Goal: Task Accomplishment & Management: Manage account settings

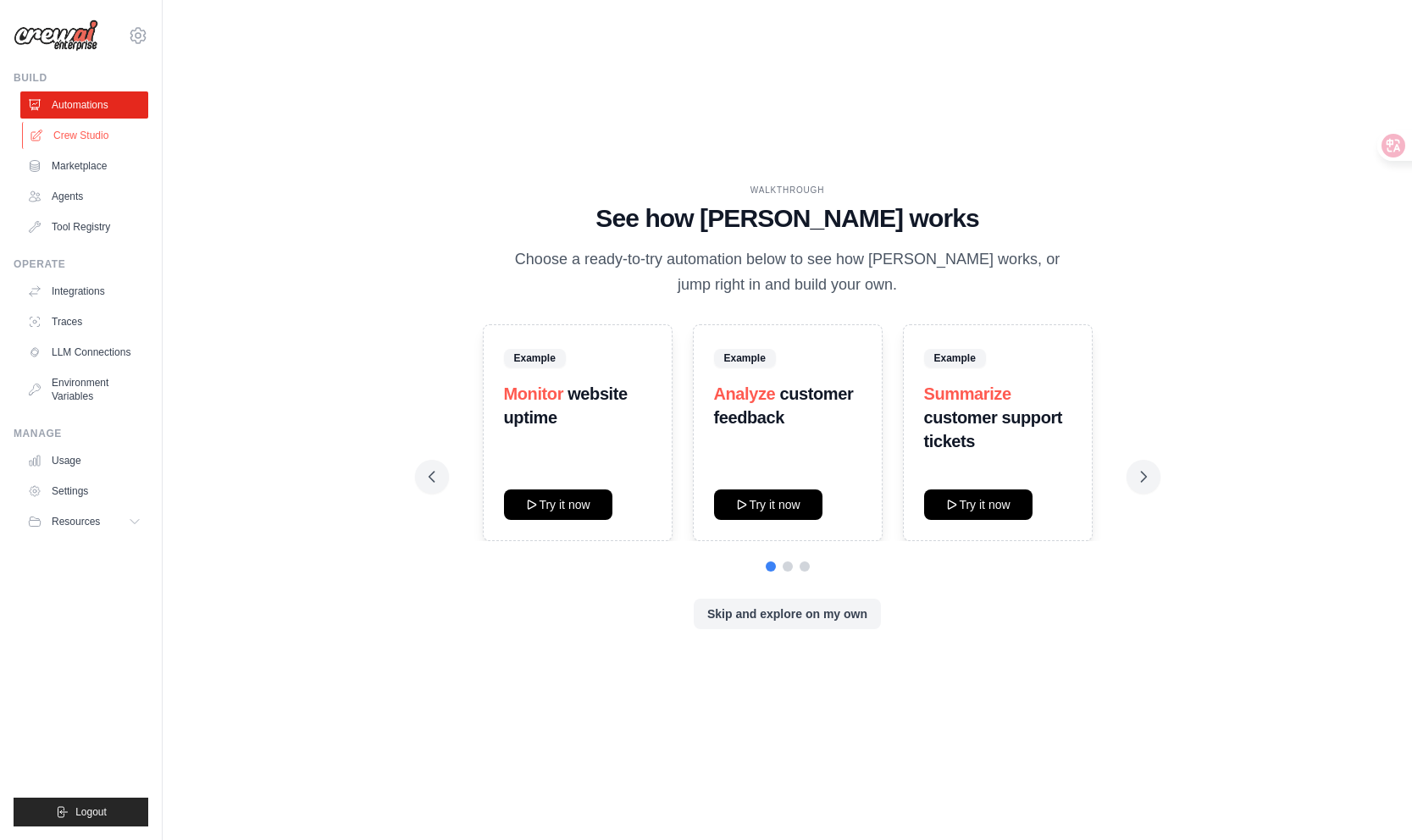
click at [91, 138] on link "Crew Studio" at bounding box center [86, 135] width 128 height 27
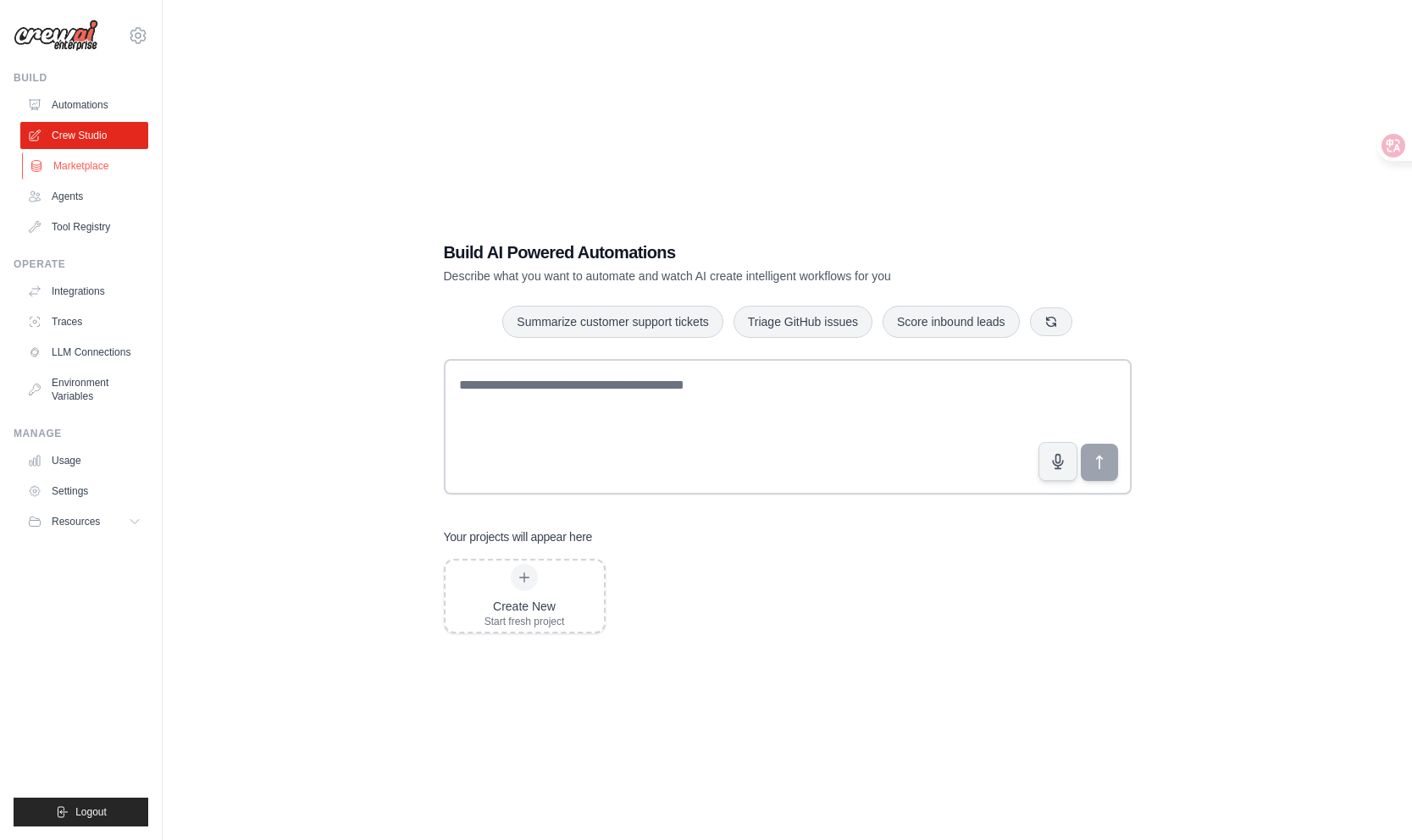
click at [111, 179] on link "Marketplace" at bounding box center [86, 166] width 128 height 27
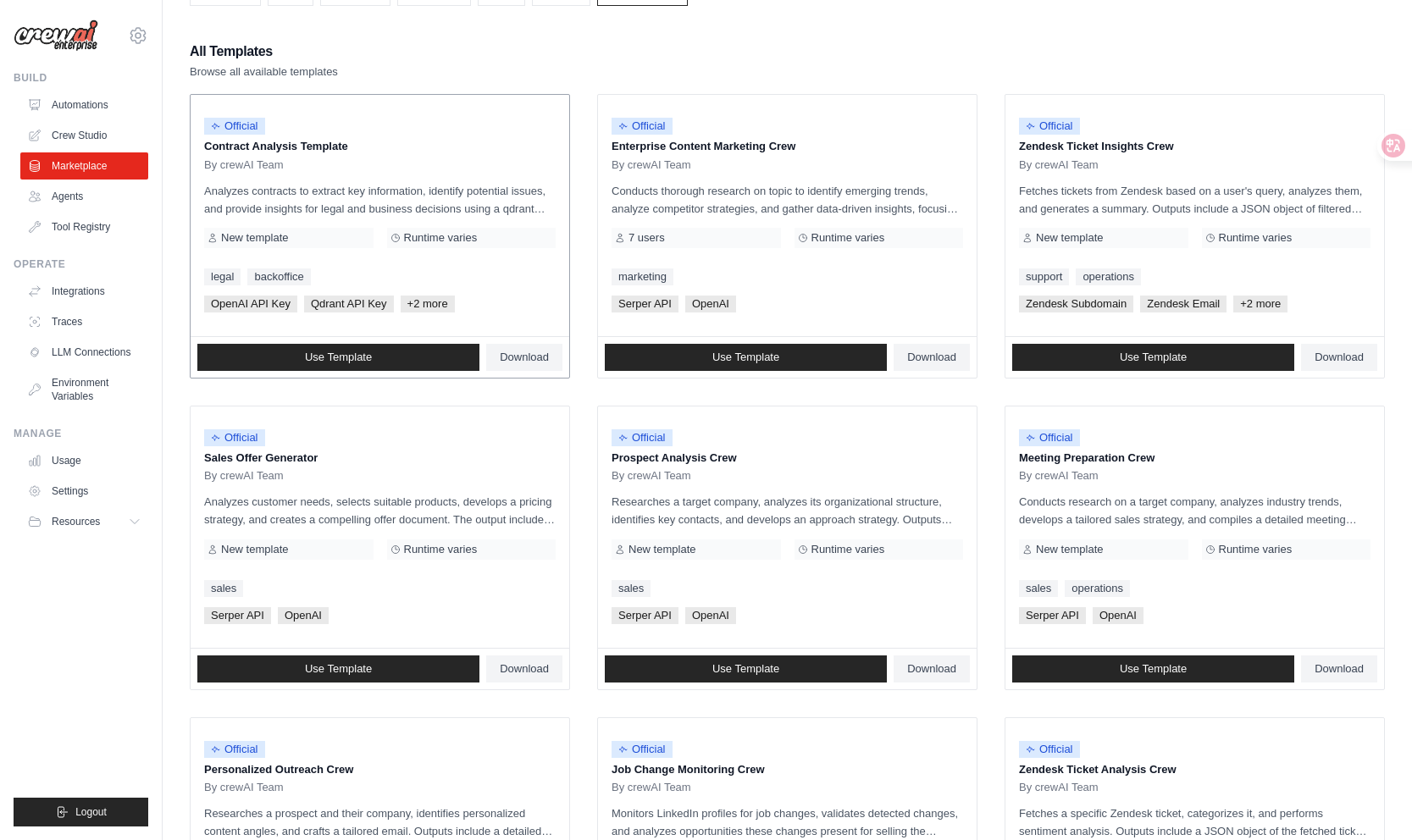
scroll to position [730, 0]
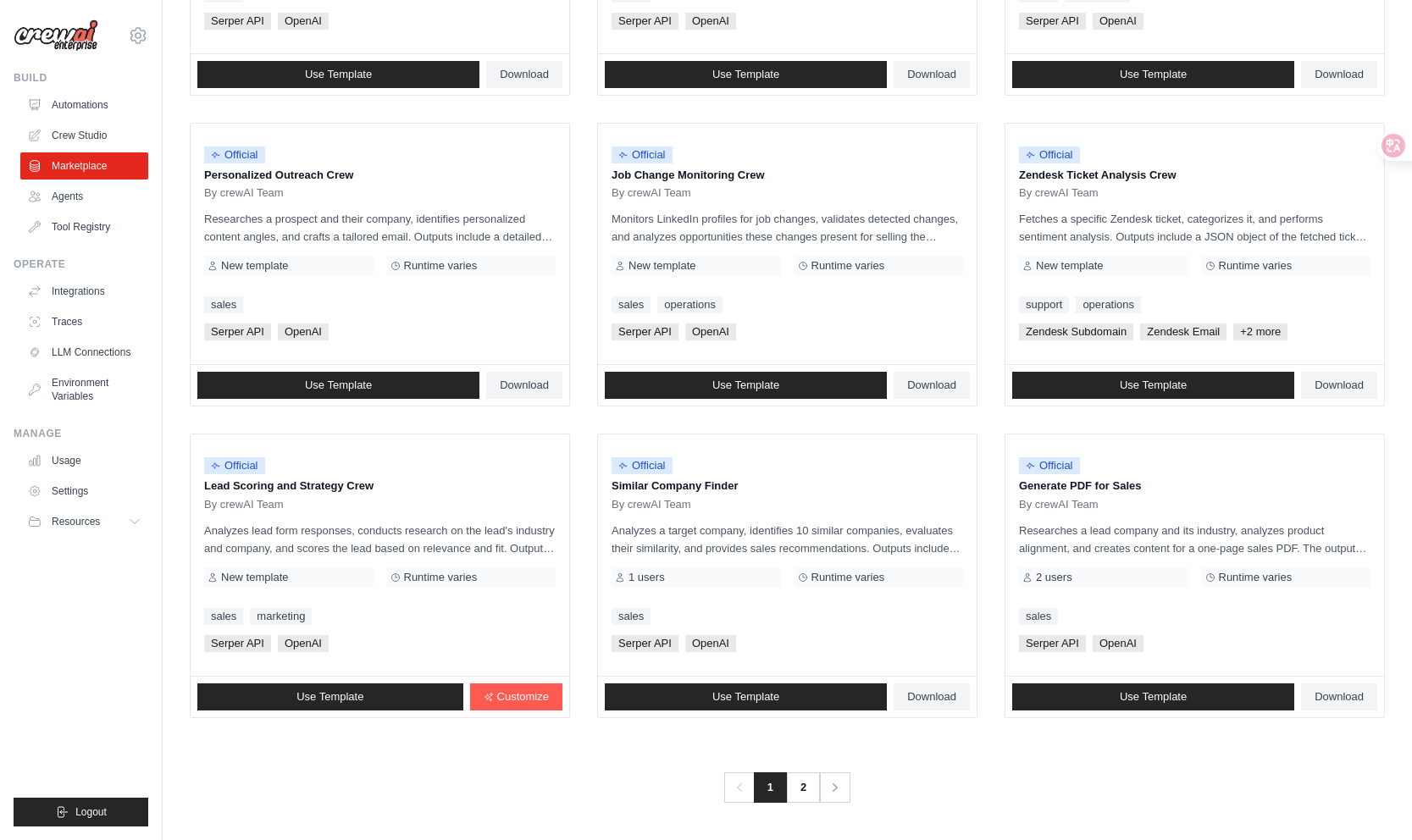
click at [79, 210] on ul "Automations Crew Studio Marketplace Agents Tool Registry" at bounding box center [84, 166] width 128 height 149
click at [79, 200] on link "Agents" at bounding box center [86, 197] width 128 height 27
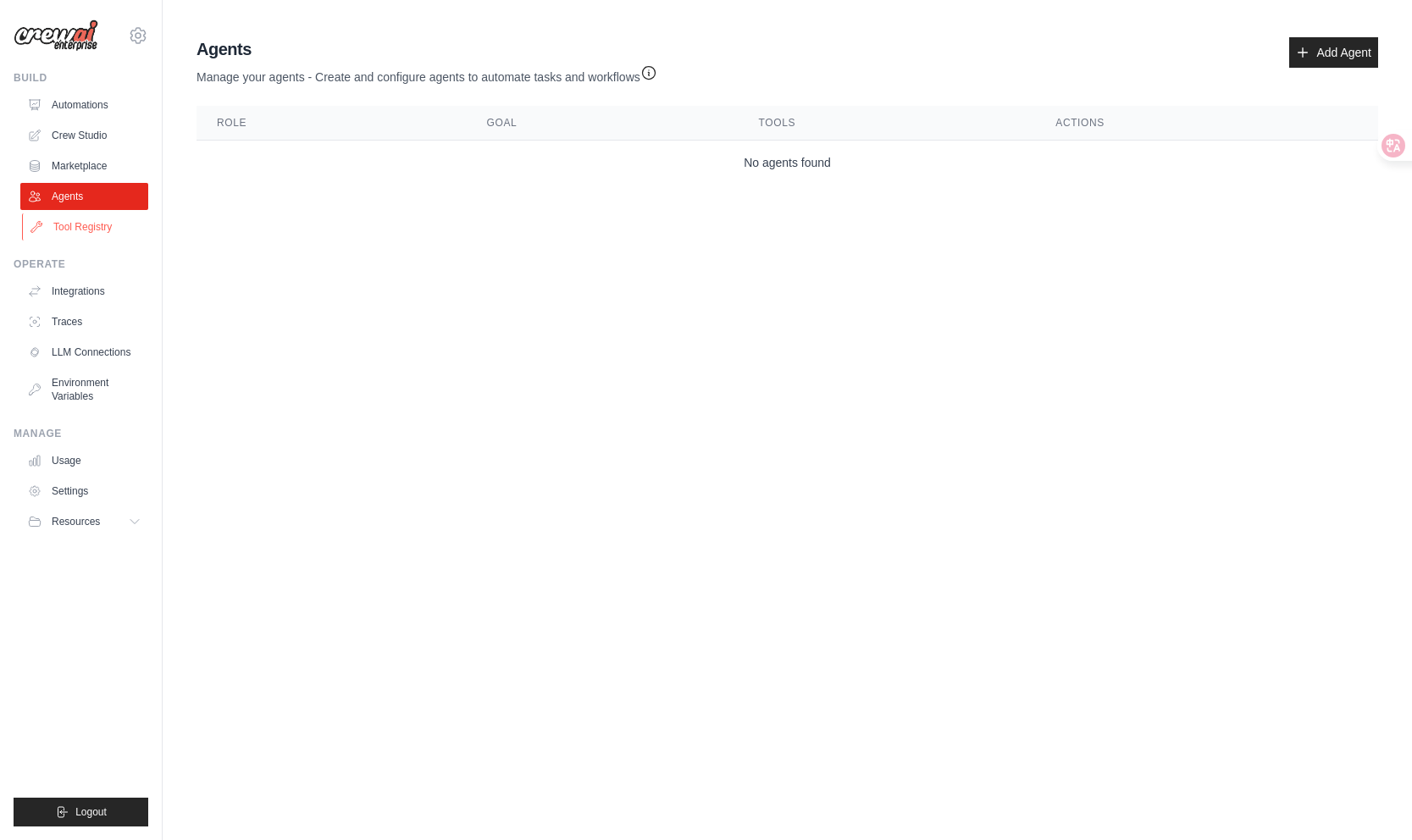
click at [96, 230] on link "Tool Registry" at bounding box center [86, 227] width 128 height 27
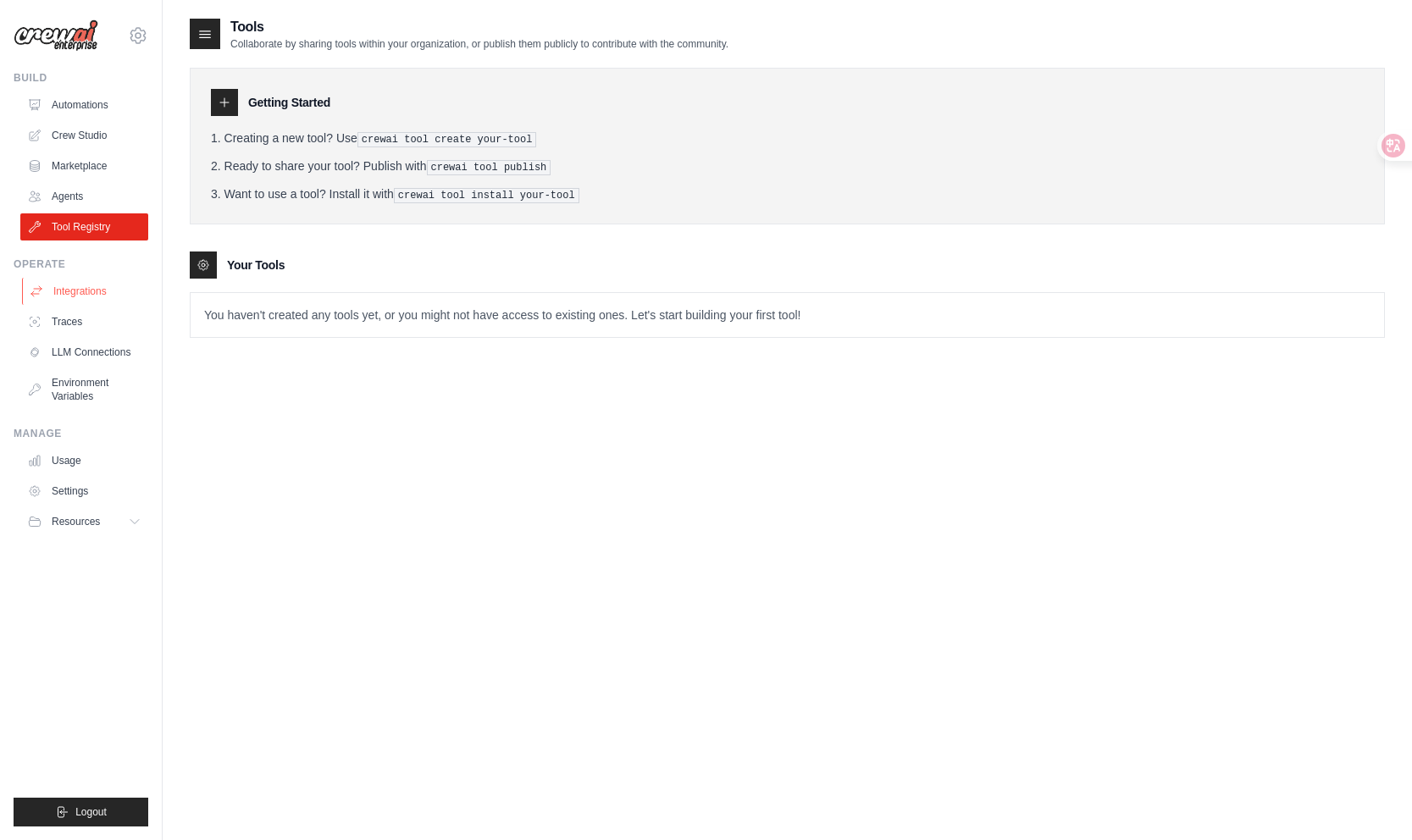
click at [91, 296] on link "Integrations" at bounding box center [86, 291] width 128 height 27
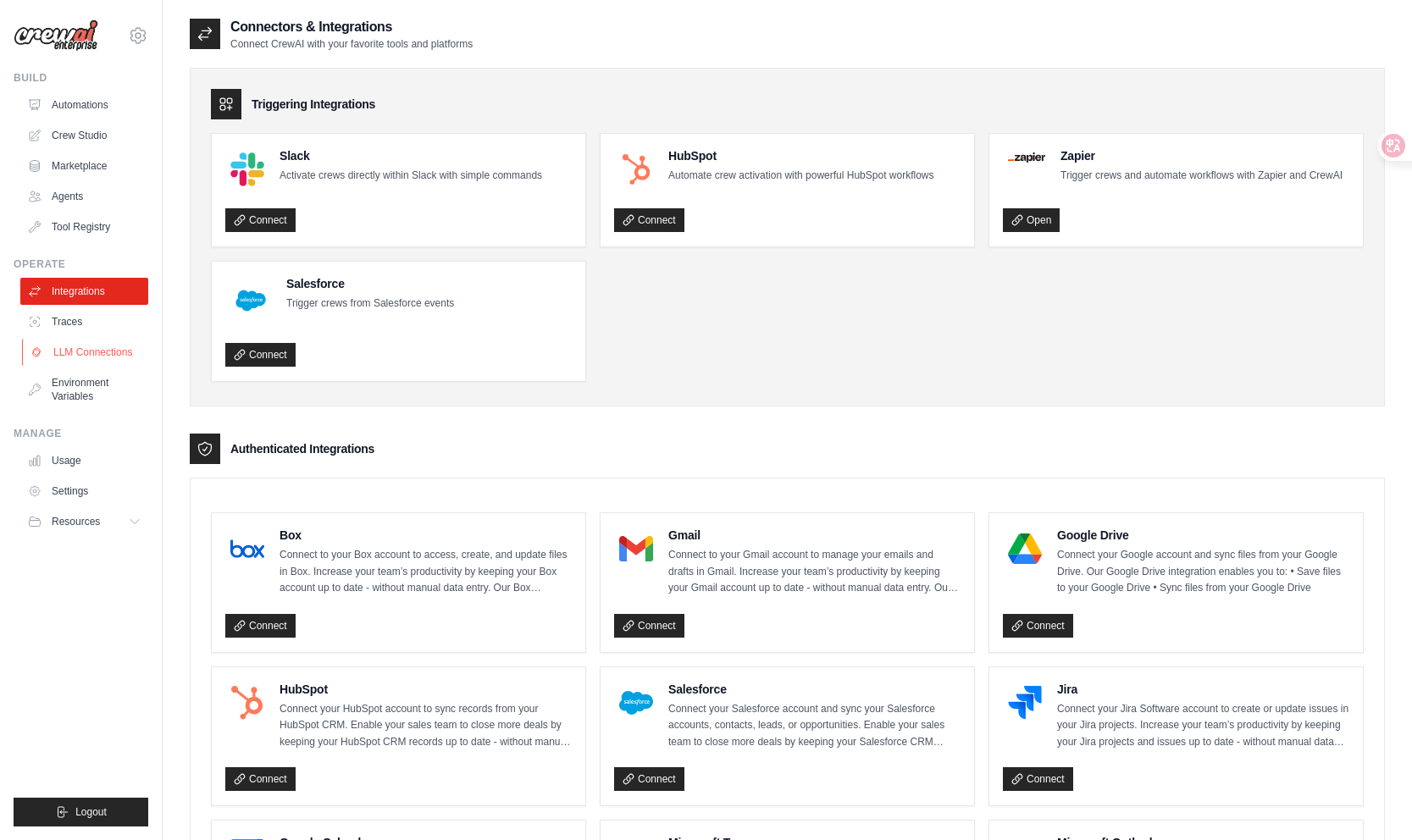
click at [104, 355] on link "LLM Connections" at bounding box center [86, 353] width 128 height 27
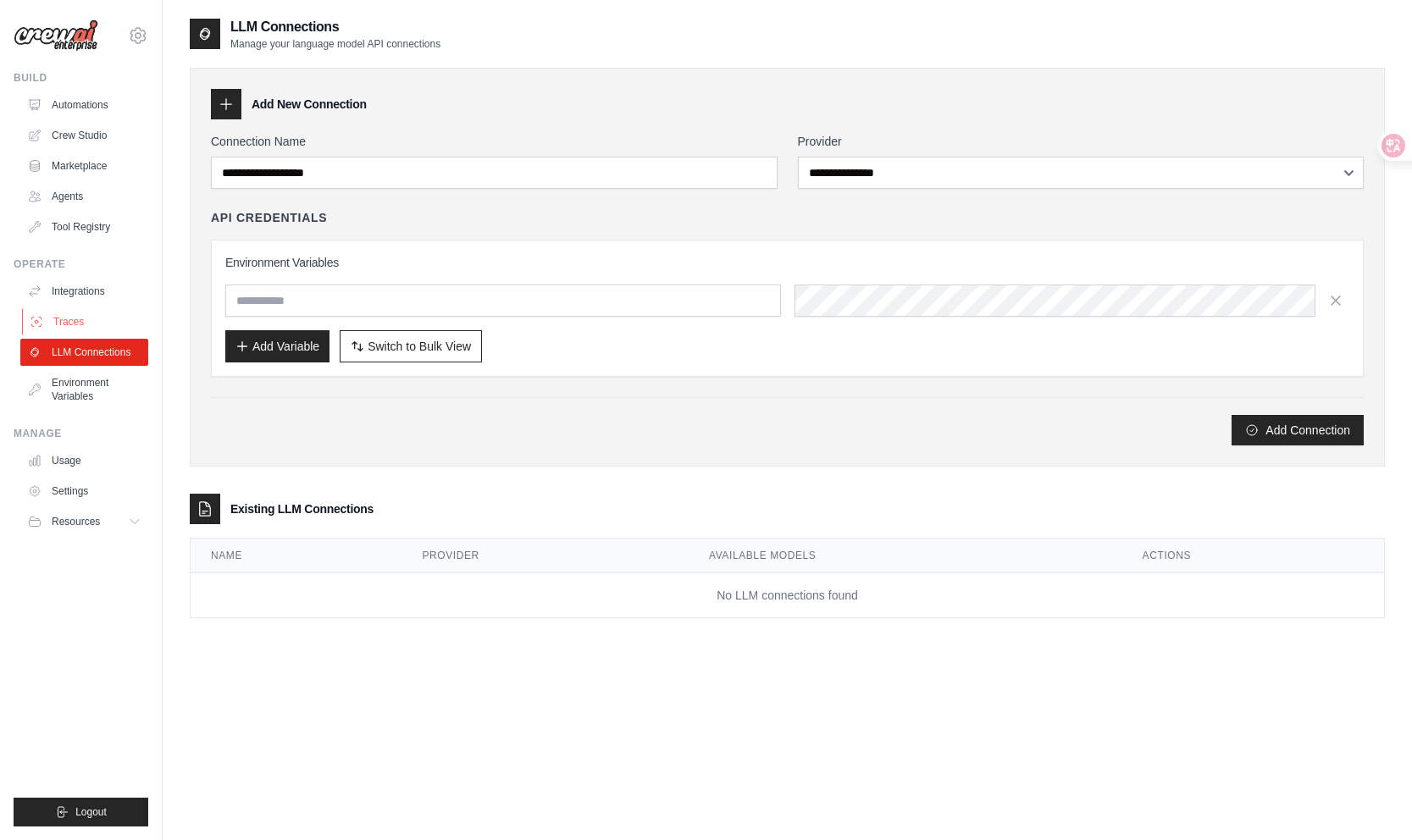
click at [103, 322] on link "Traces" at bounding box center [86, 322] width 128 height 27
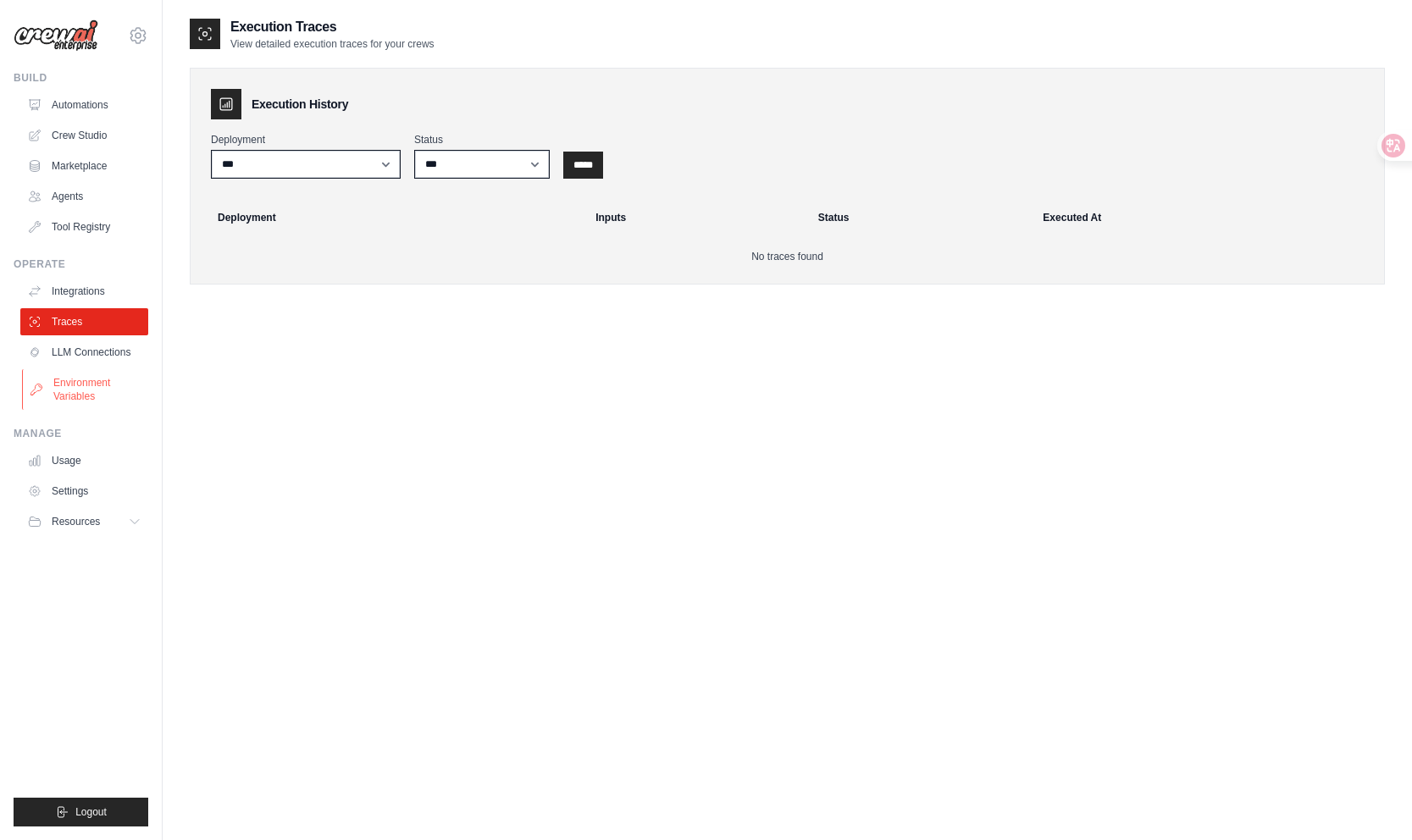
click at [90, 395] on link "Environment Variables" at bounding box center [86, 389] width 128 height 40
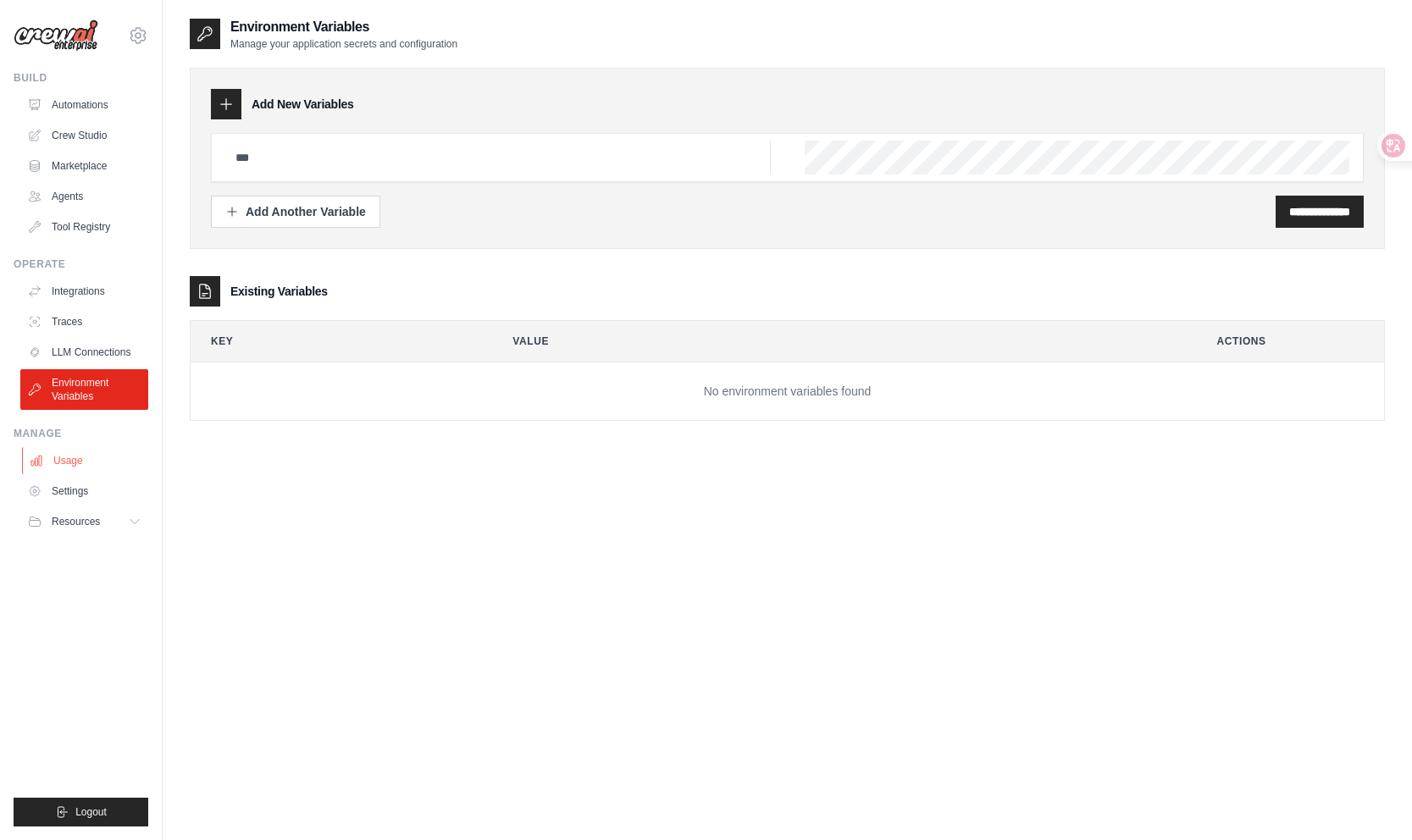
click at [86, 461] on link "Usage" at bounding box center [86, 461] width 128 height 27
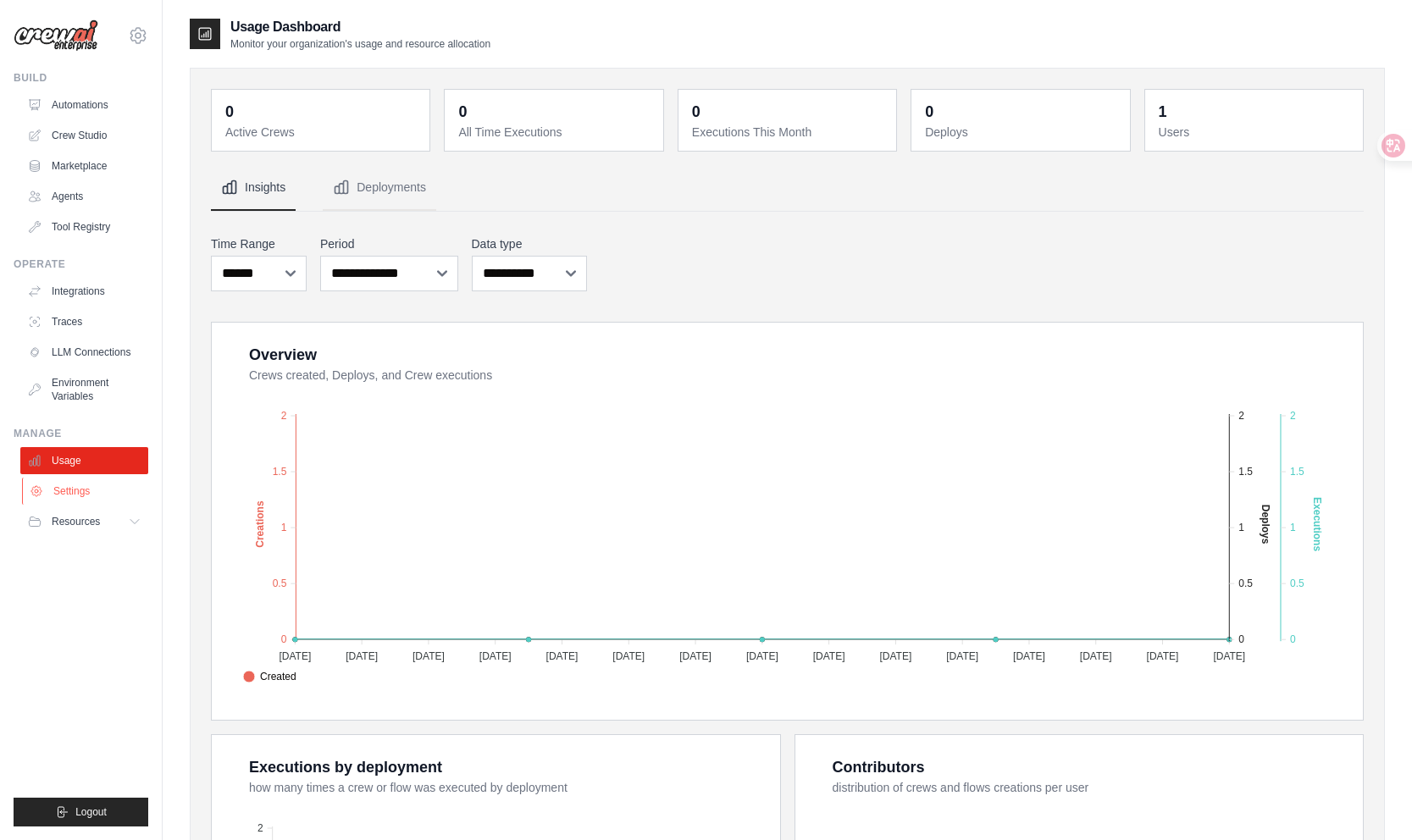
click at [83, 500] on link "Settings" at bounding box center [86, 491] width 128 height 27
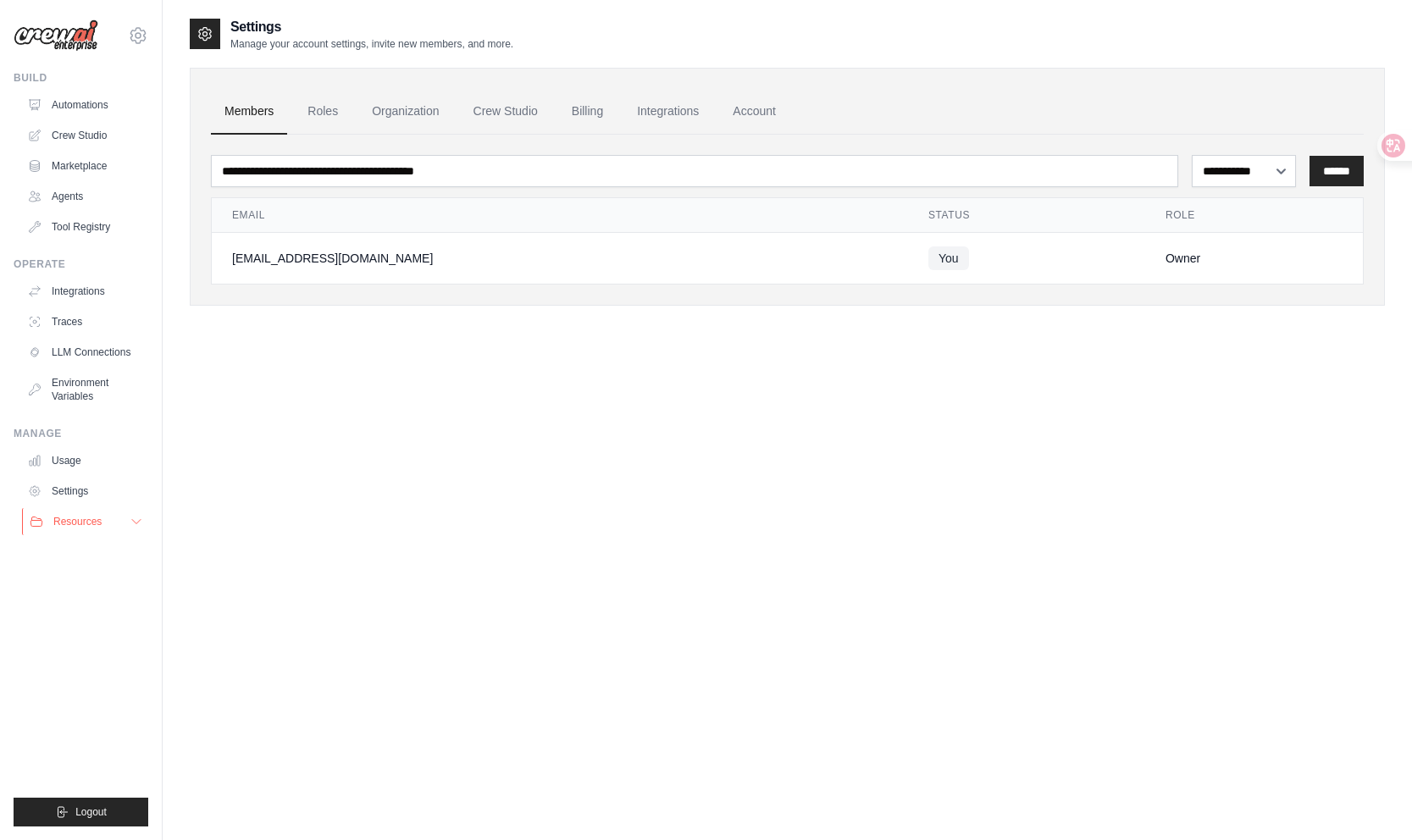
click at [80, 526] on span "Resources" at bounding box center [77, 521] width 48 height 14
click at [82, 551] on span "Documentation" at bounding box center [94, 551] width 69 height 14
click at [90, 110] on link "Automations" at bounding box center [86, 105] width 128 height 27
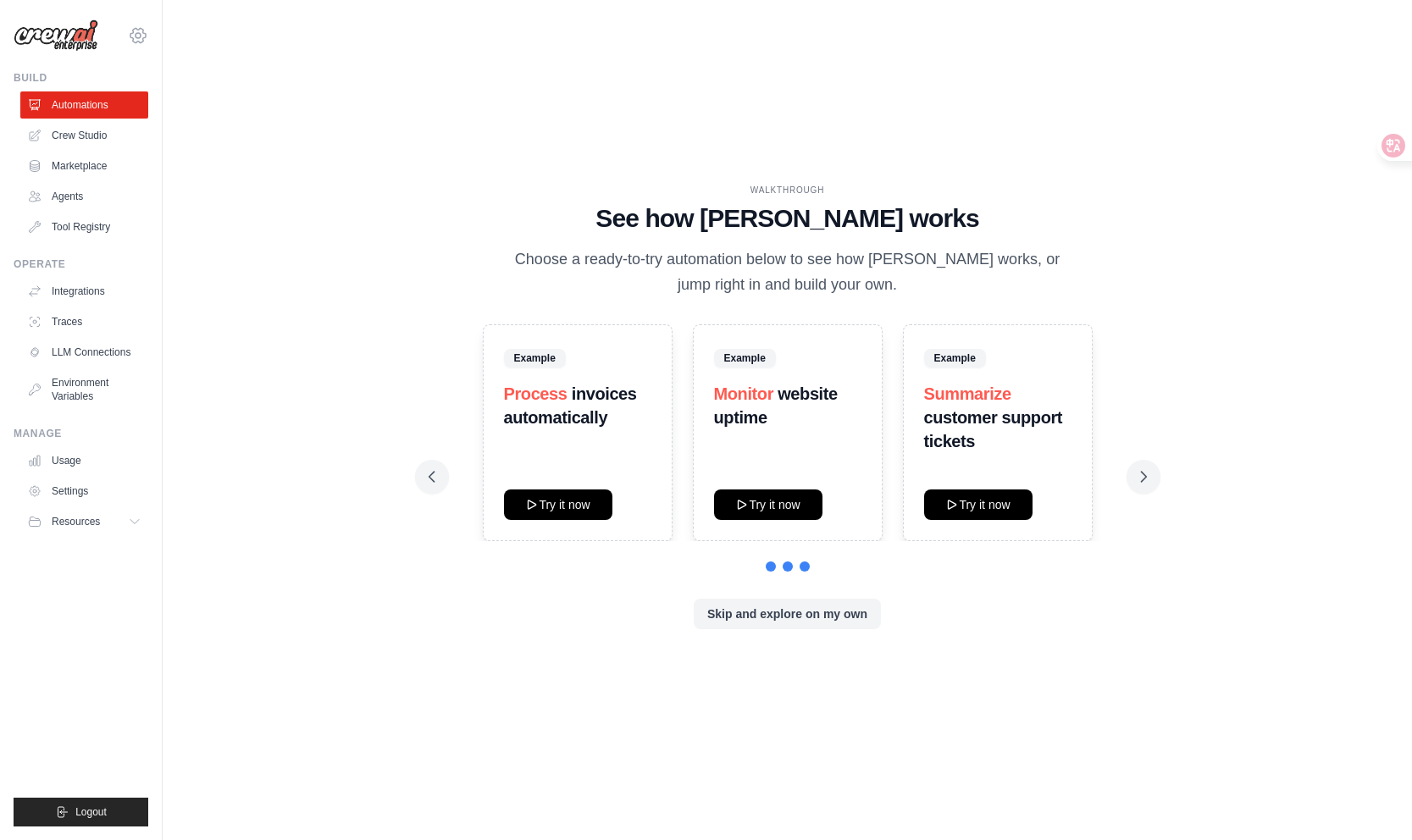
click at [140, 36] on icon at bounding box center [138, 36] width 5 height 5
click at [139, 35] on icon at bounding box center [138, 36] width 21 height 21
click at [136, 111] on link "Settings" at bounding box center [138, 115] width 149 height 31
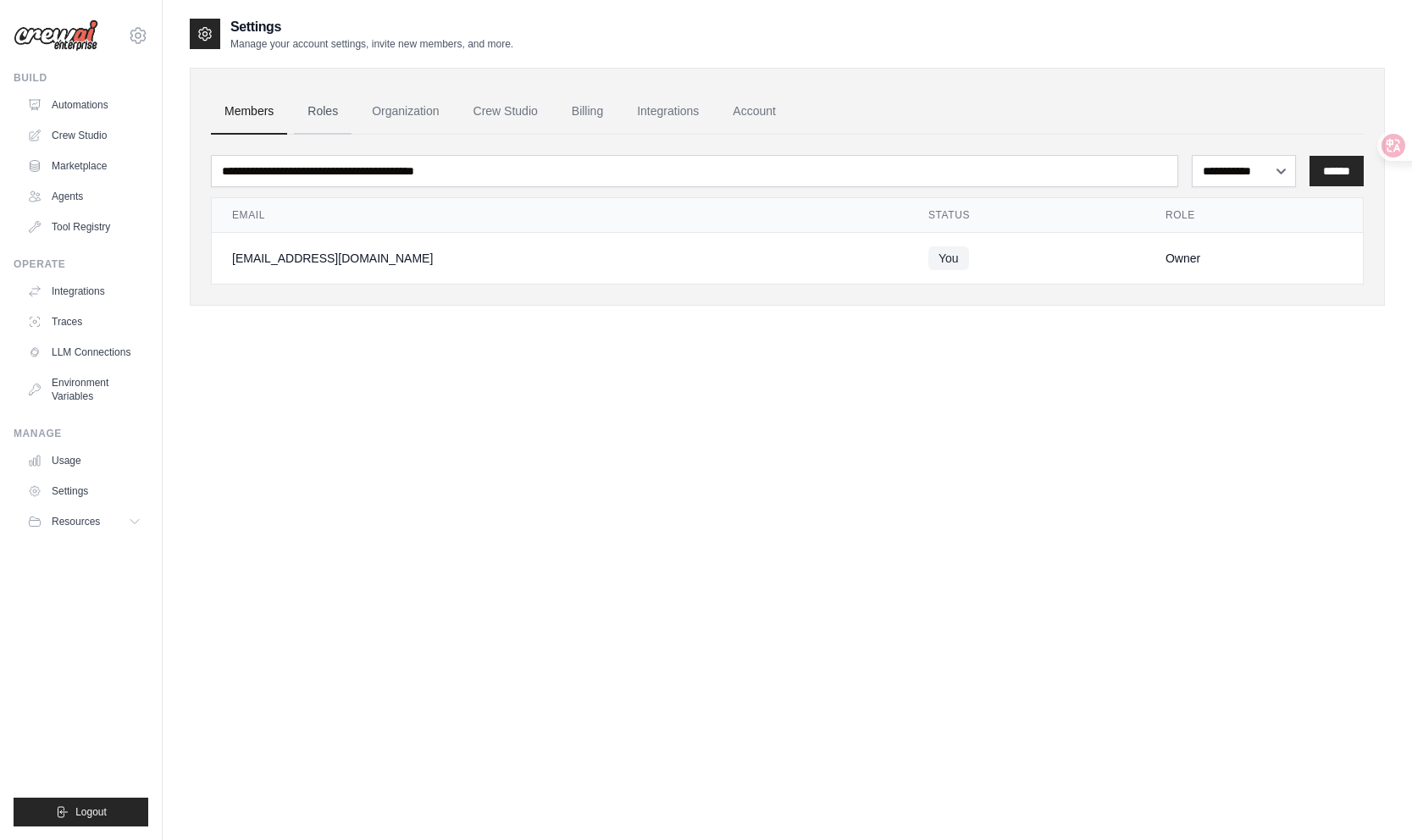
click at [321, 99] on link "Roles" at bounding box center [322, 111] width 57 height 45
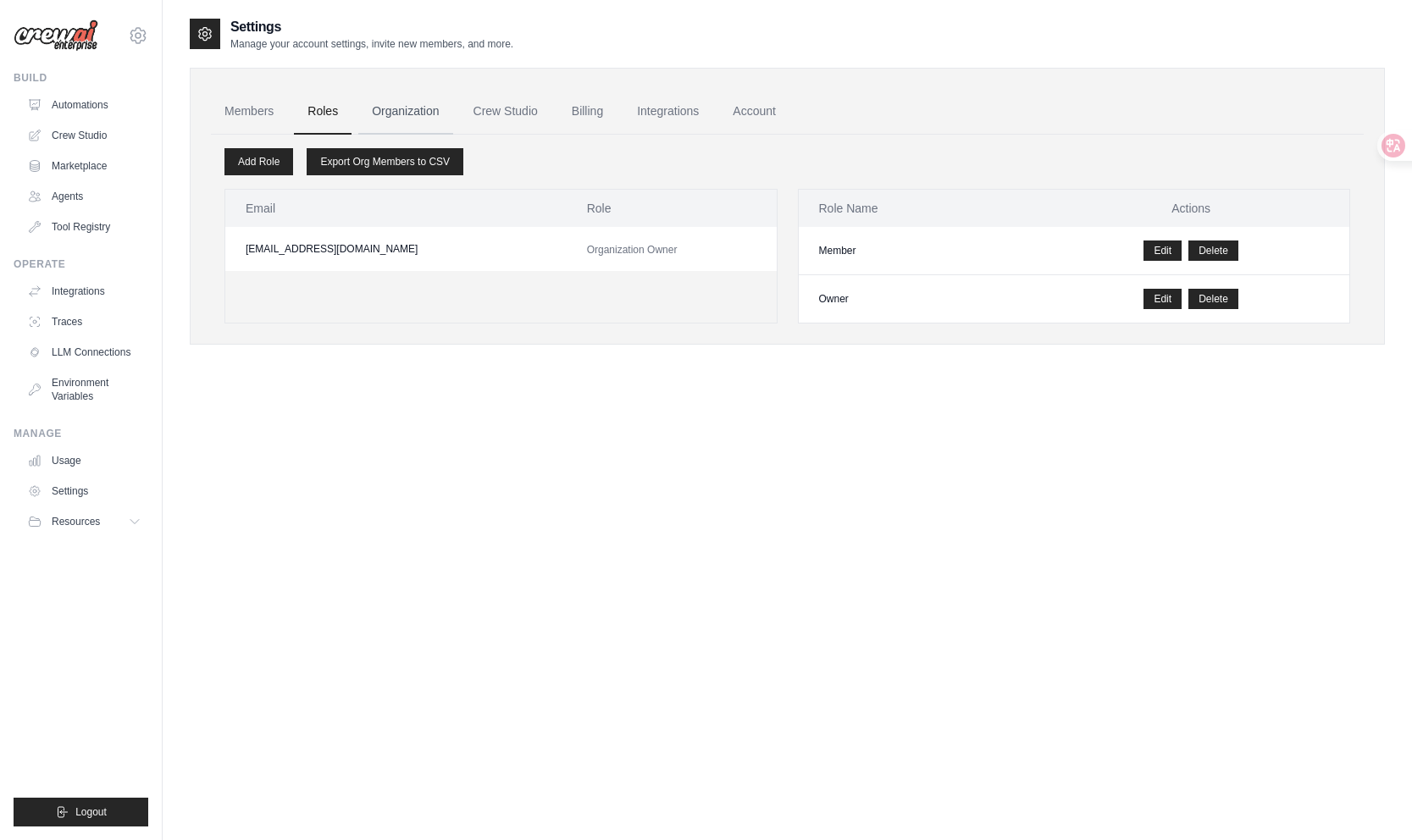
click at [408, 110] on link "Organization" at bounding box center [405, 111] width 94 height 45
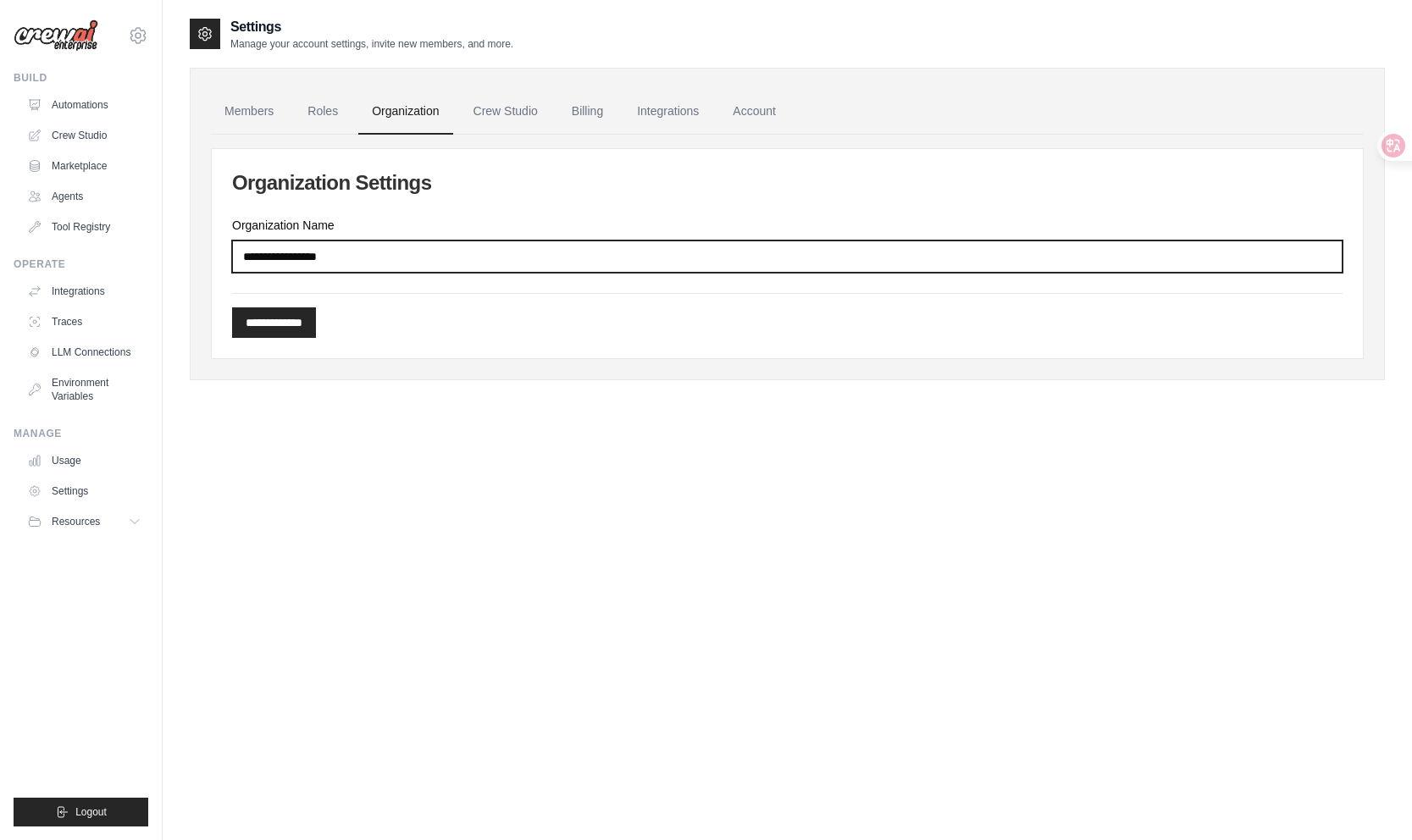
click at [464, 270] on input "Organization Name" at bounding box center [787, 257] width 1111 height 33
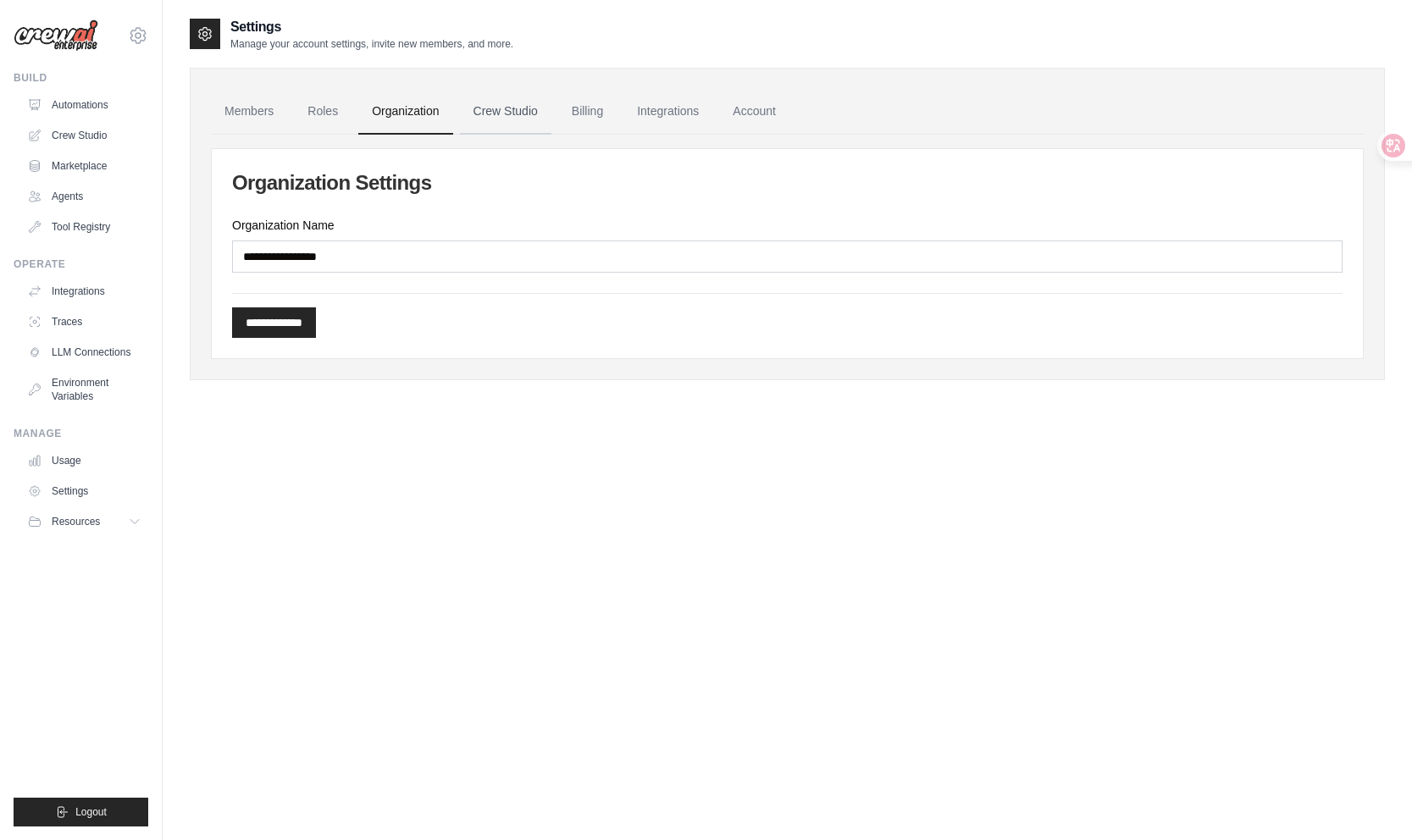
click at [501, 117] on link "Crew Studio" at bounding box center [505, 111] width 92 height 45
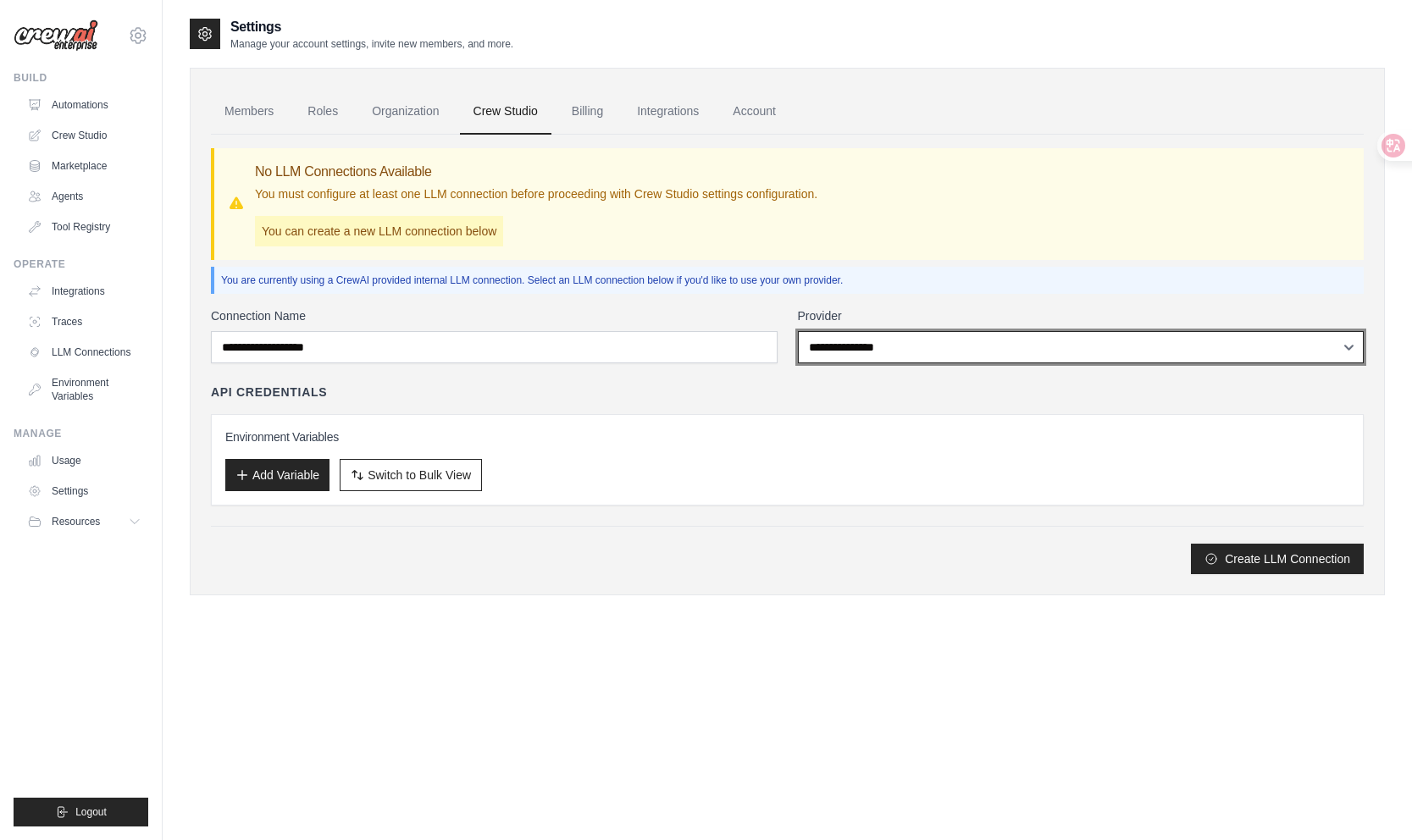
click at [813, 354] on select "**********" at bounding box center [1081, 348] width 567 height 33
click at [847, 339] on select "**********" at bounding box center [1081, 348] width 567 height 33
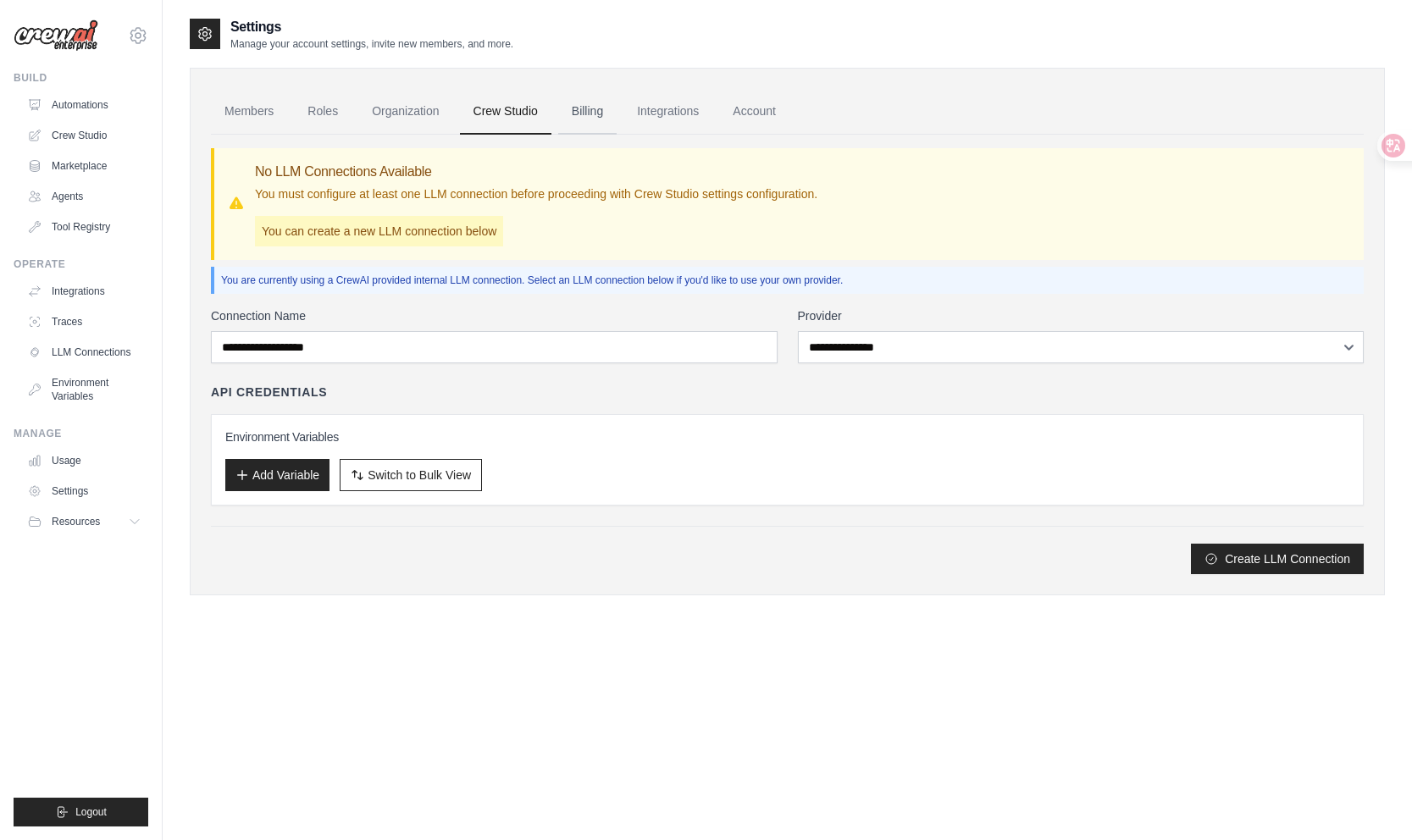
click at [593, 114] on link "Billing" at bounding box center [587, 111] width 58 height 45
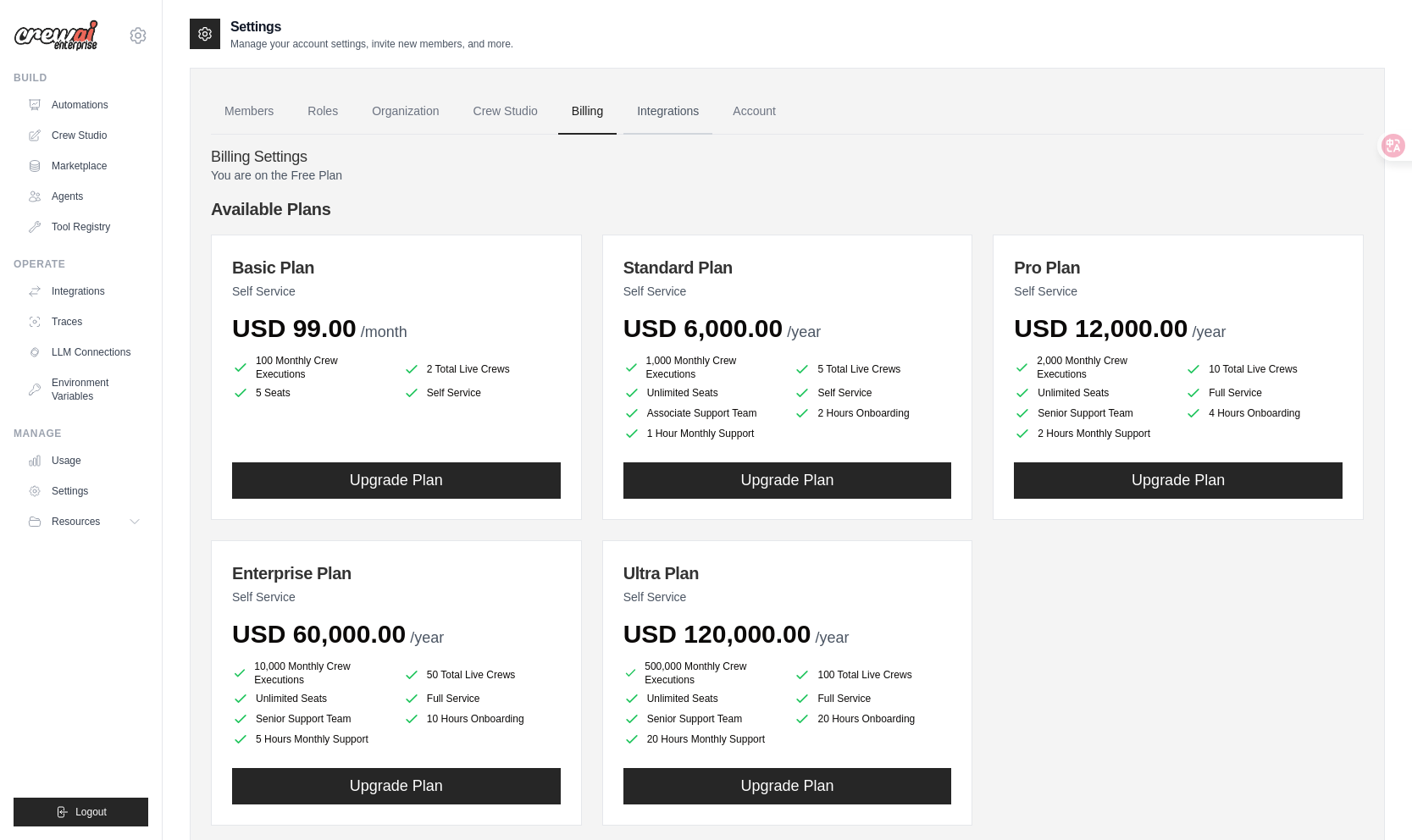
click at [694, 112] on link "Integrations" at bounding box center [668, 111] width 89 height 45
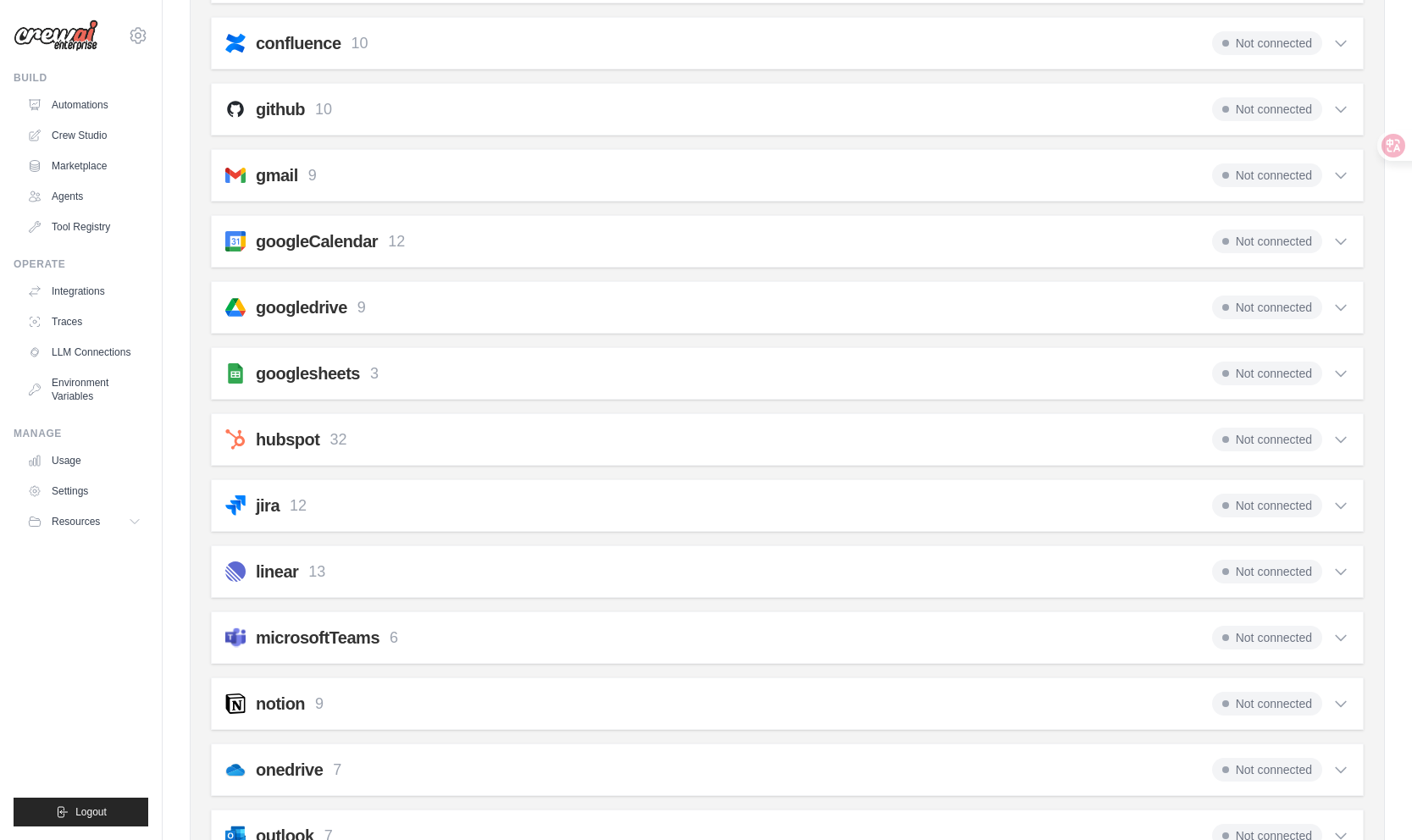
scroll to position [404, 0]
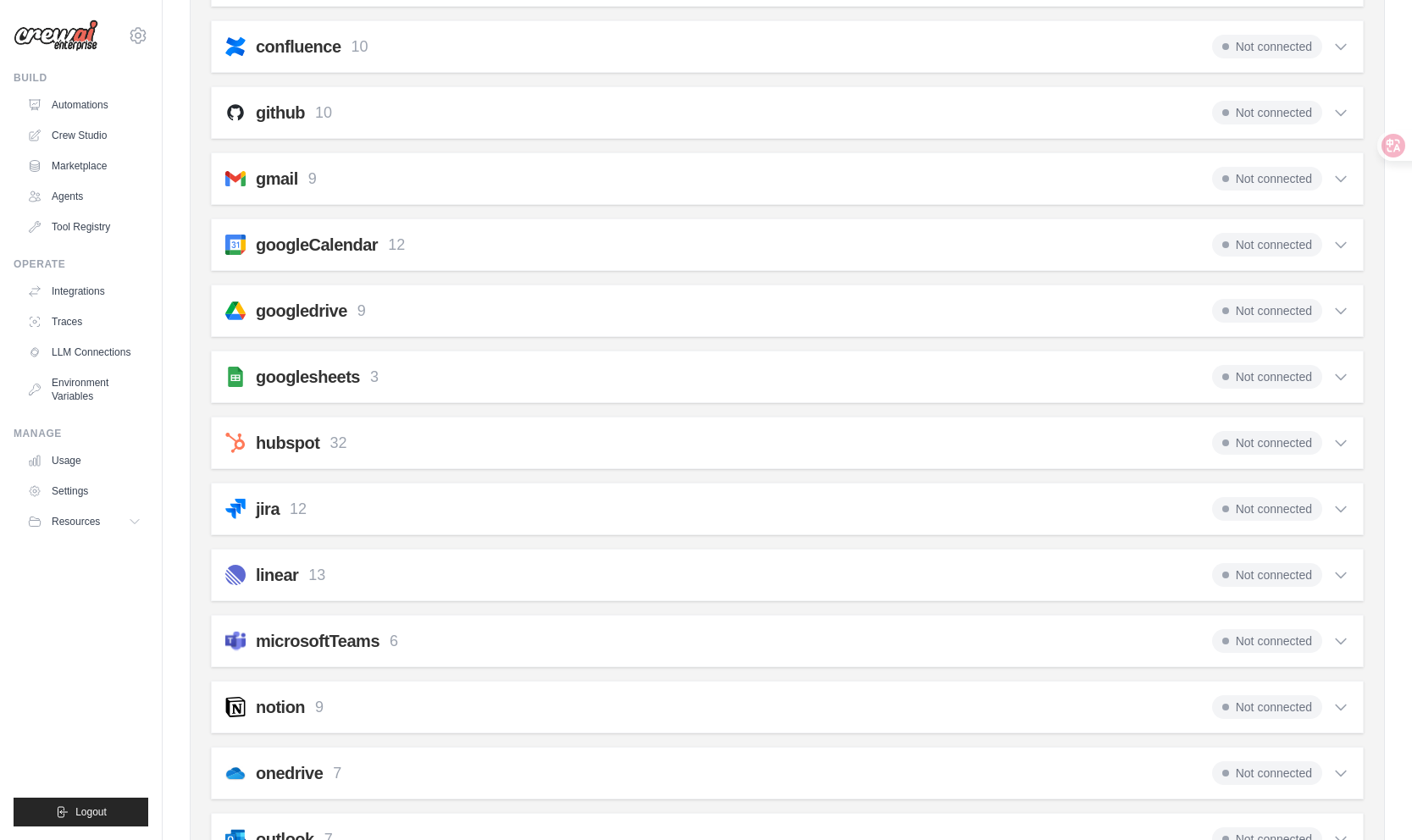
click at [1338, 182] on icon at bounding box center [1341, 179] width 17 height 17
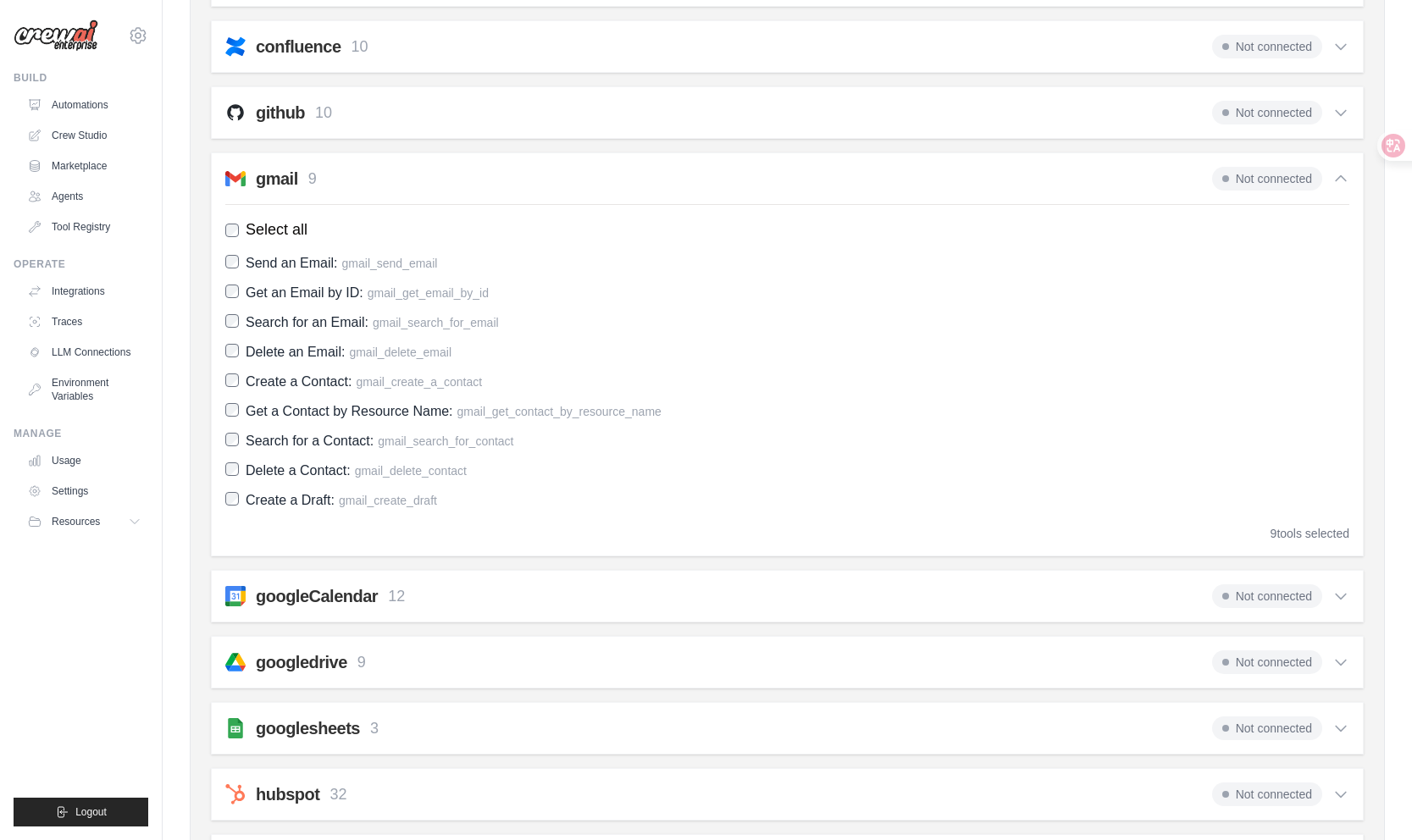
click at [1339, 182] on icon at bounding box center [1341, 179] width 17 height 17
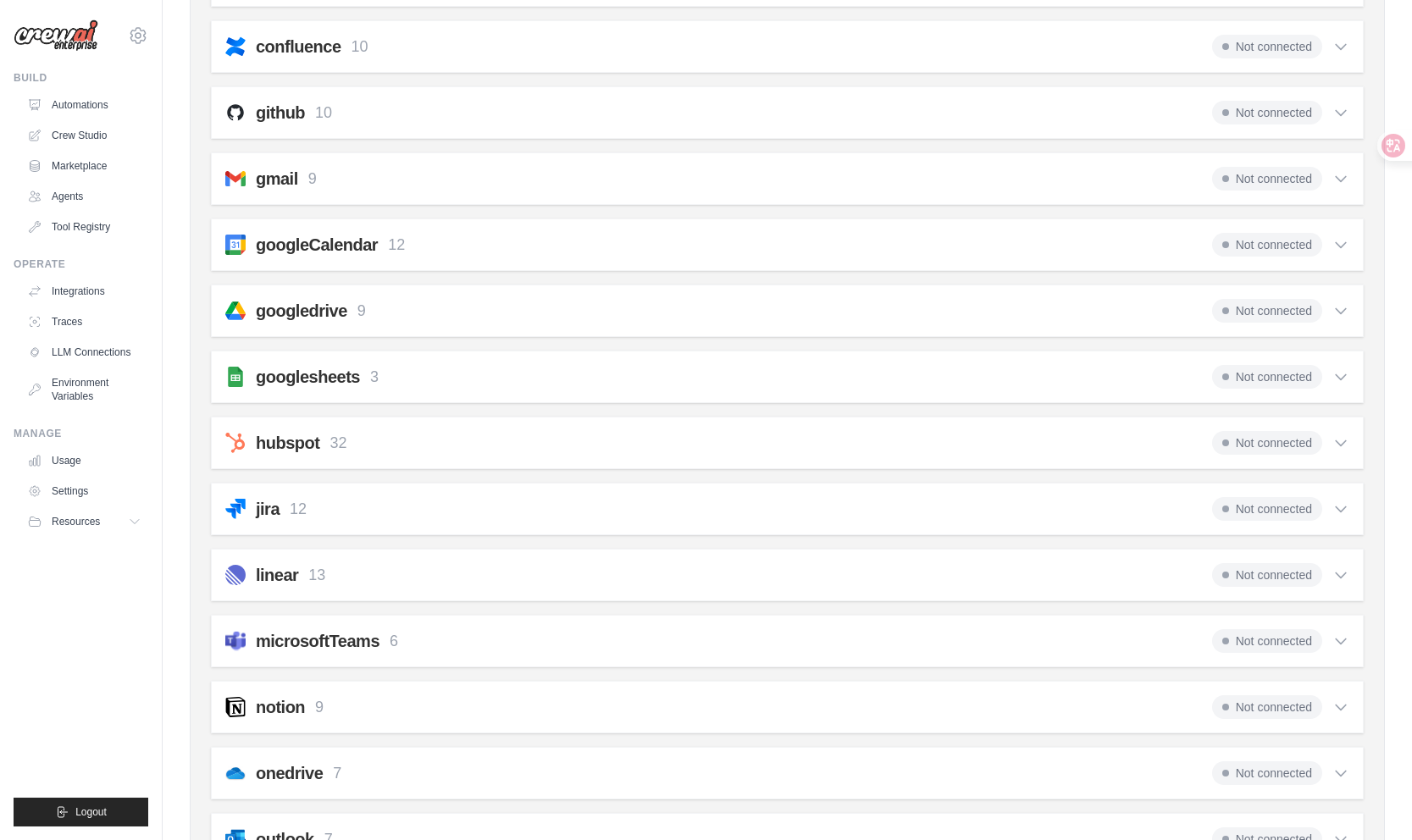
click at [1346, 246] on icon at bounding box center [1341, 245] width 17 height 17
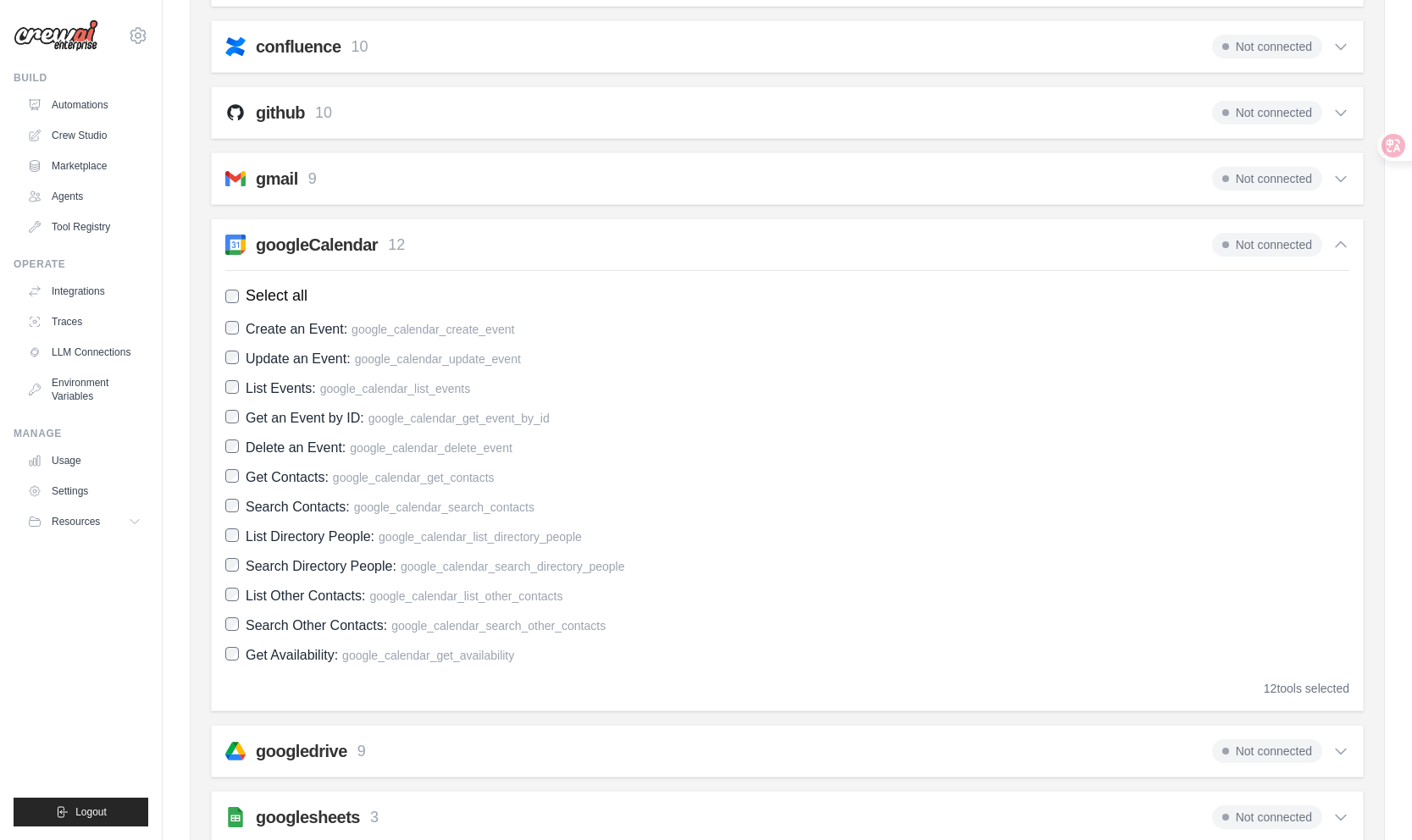
click at [1346, 246] on icon at bounding box center [1341, 245] width 17 height 17
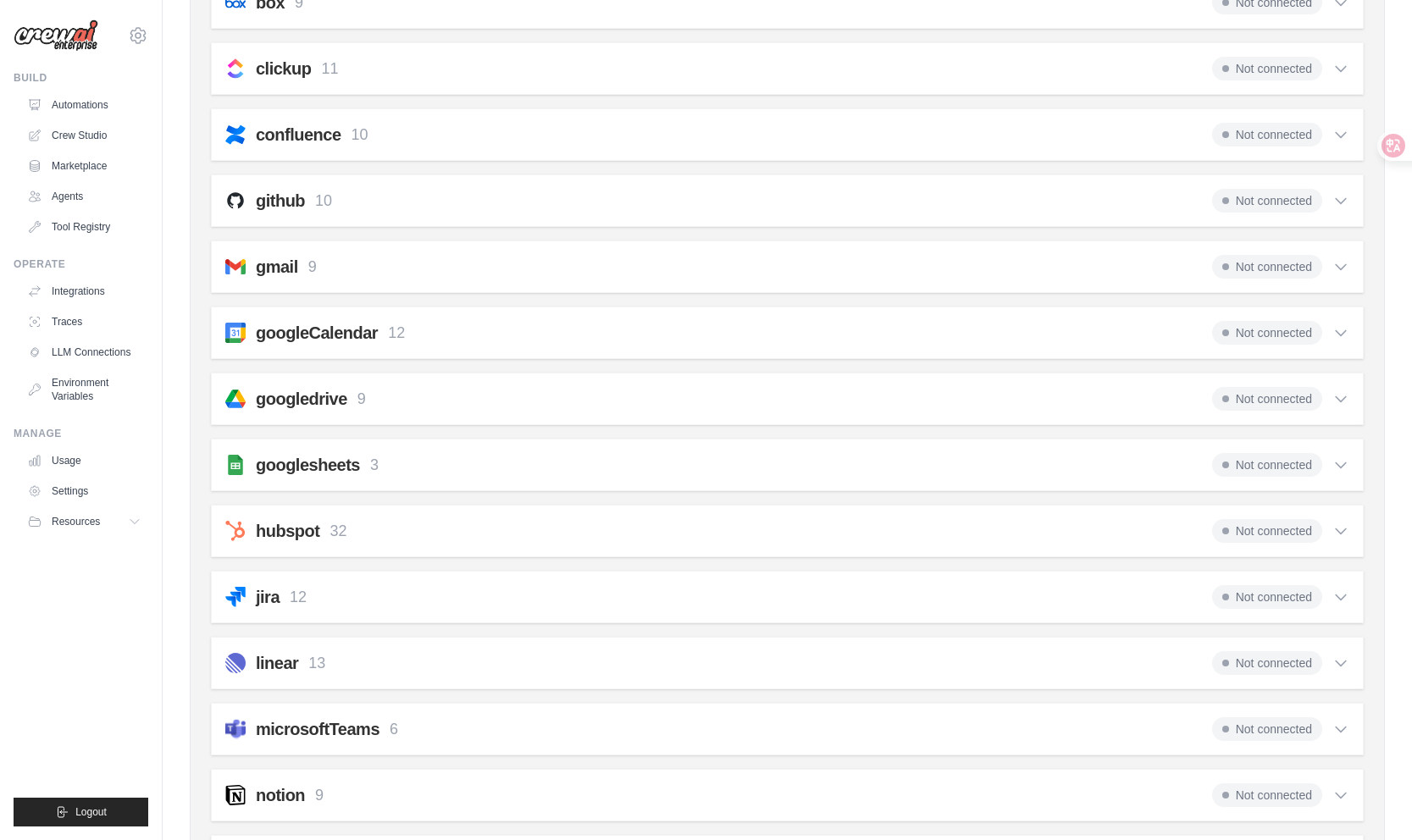
scroll to position [317, 0]
click at [1342, 396] on icon at bounding box center [1341, 398] width 17 height 17
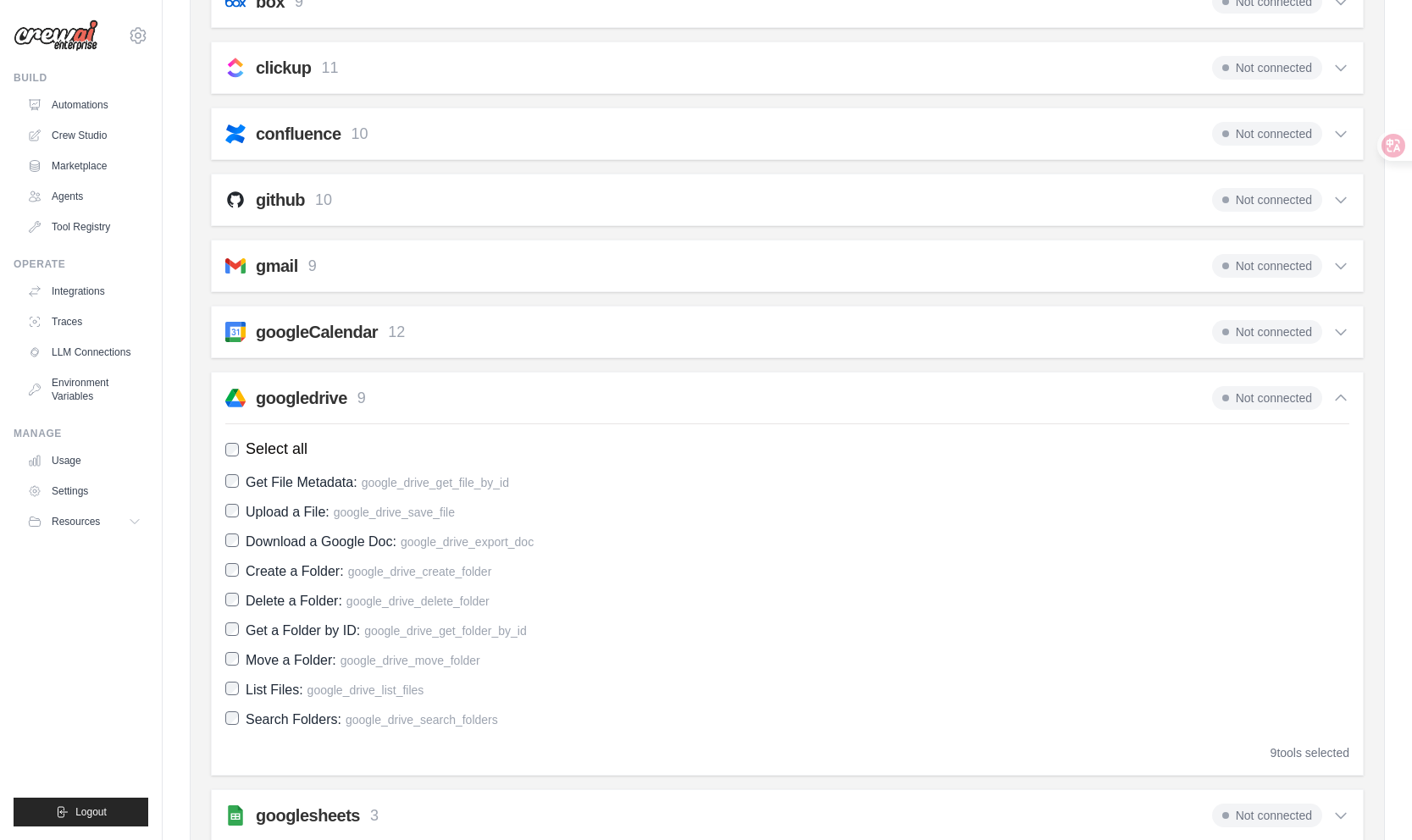
click at [1342, 397] on icon at bounding box center [1341, 398] width 10 height 5
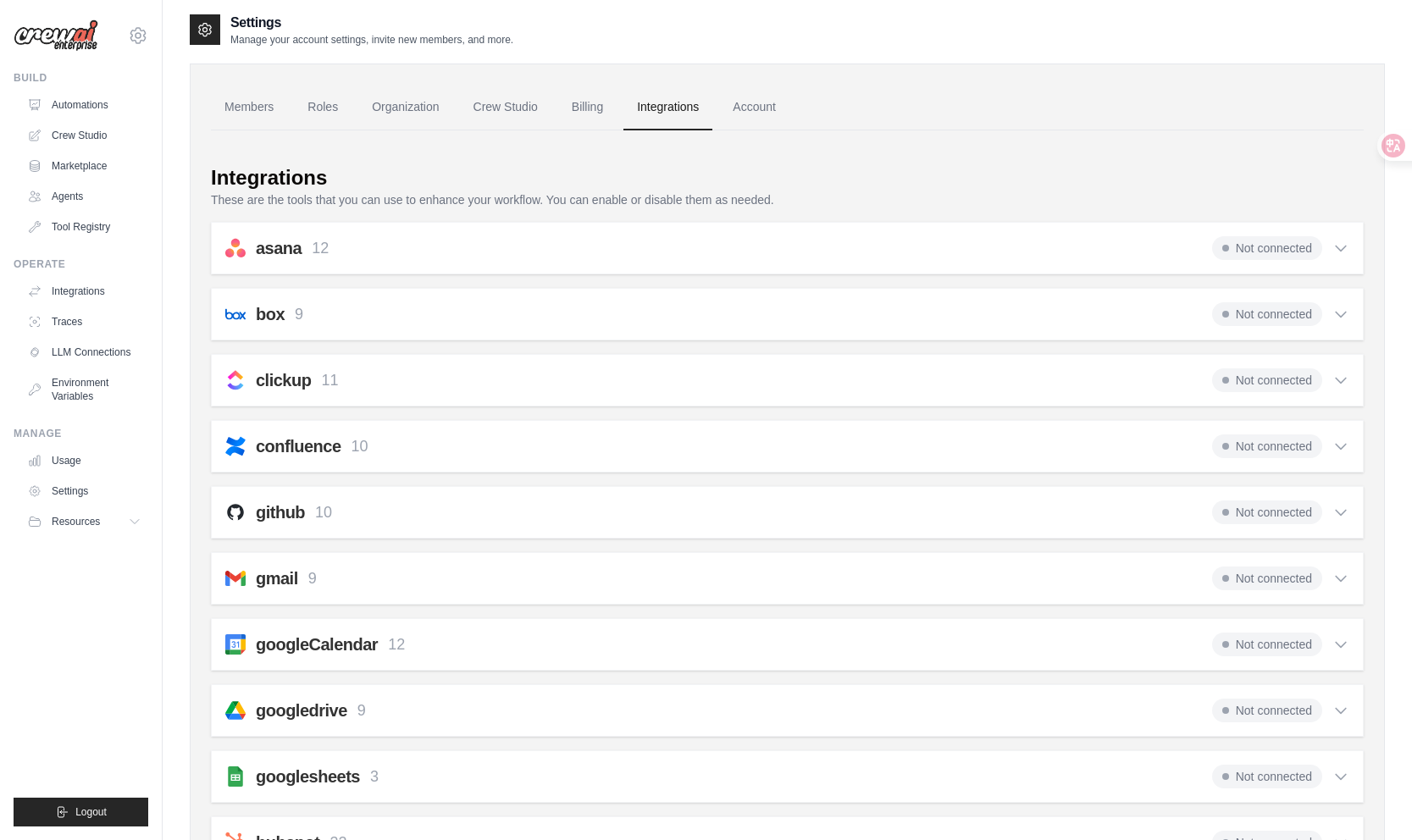
scroll to position [0, 0]
